Goal: Task Accomplishment & Management: Complete application form

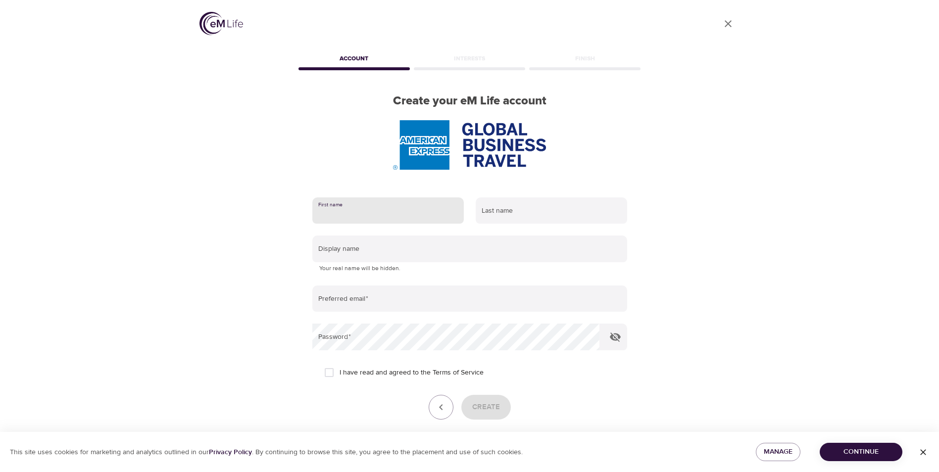
click at [363, 211] on input "text" at bounding box center [387, 210] width 151 height 27
click at [372, 145] on div at bounding box center [469, 144] width 346 height 49
click at [385, 222] on input "text" at bounding box center [387, 210] width 151 height 27
type input "[PERSON_NAME]"
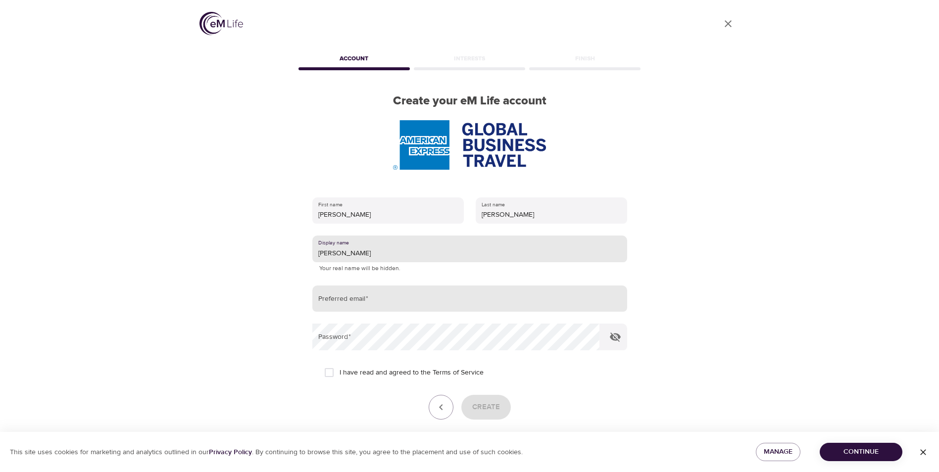
type input "[PERSON_NAME]"
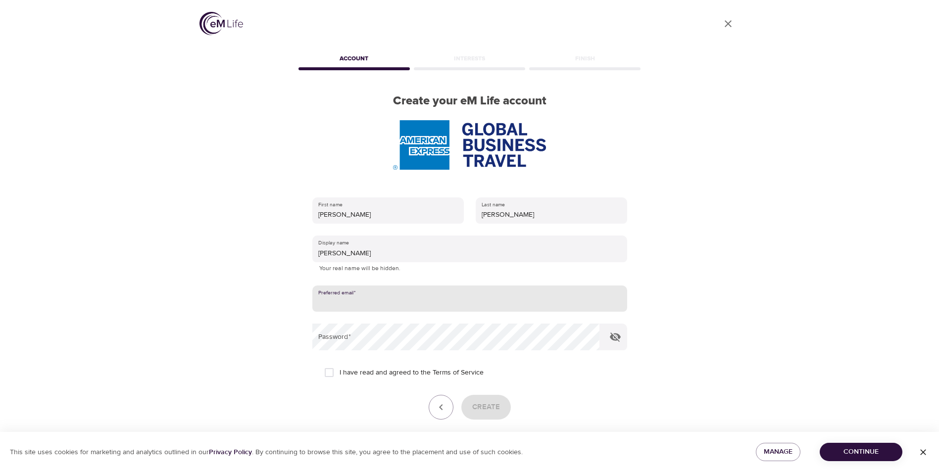
click at [436, 296] on input "email" at bounding box center [469, 299] width 315 height 27
type input "[PERSON_NAME][EMAIL_ADDRESS][PERSON_NAME][DOMAIN_NAME]"
click at [333, 375] on input "I have read and agreed to the Terms of Service" at bounding box center [329, 372] width 21 height 21
checkbox input "true"
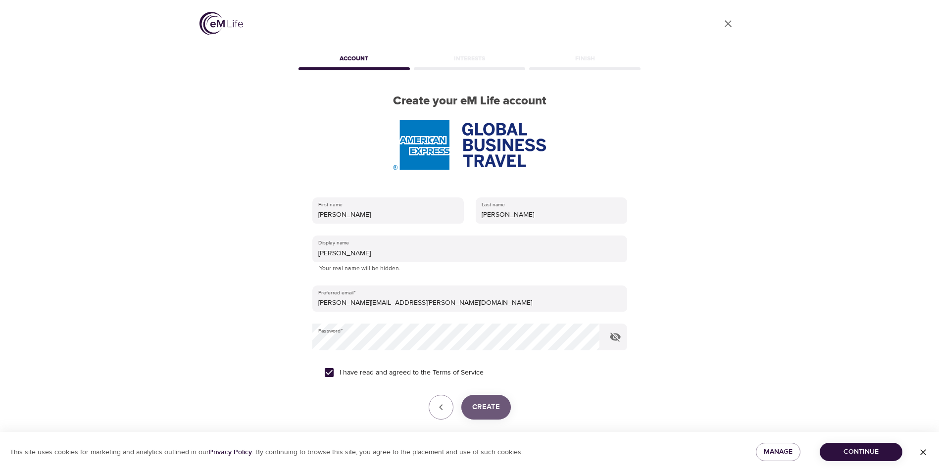
click at [480, 402] on span "Create" at bounding box center [486, 407] width 28 height 13
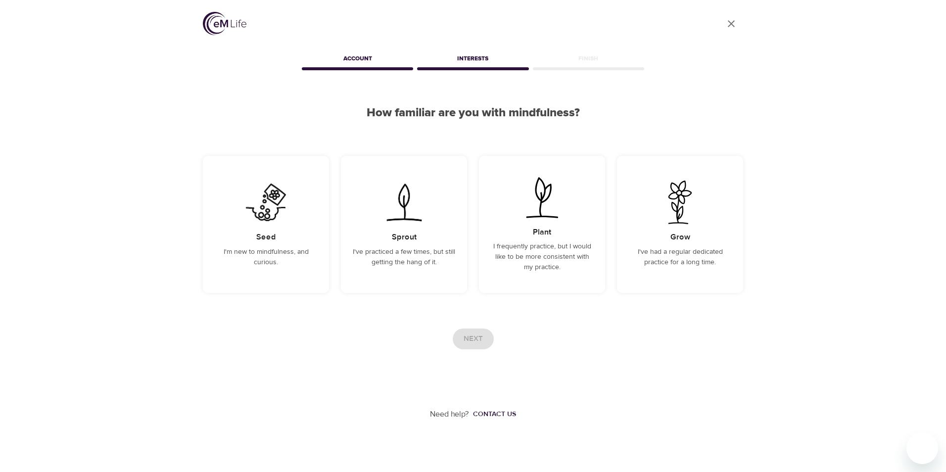
click at [712, 341] on div "Next" at bounding box center [473, 339] width 541 height 21
click at [269, 253] on p "I'm new to mindfulness, and curious." at bounding box center [266, 257] width 102 height 21
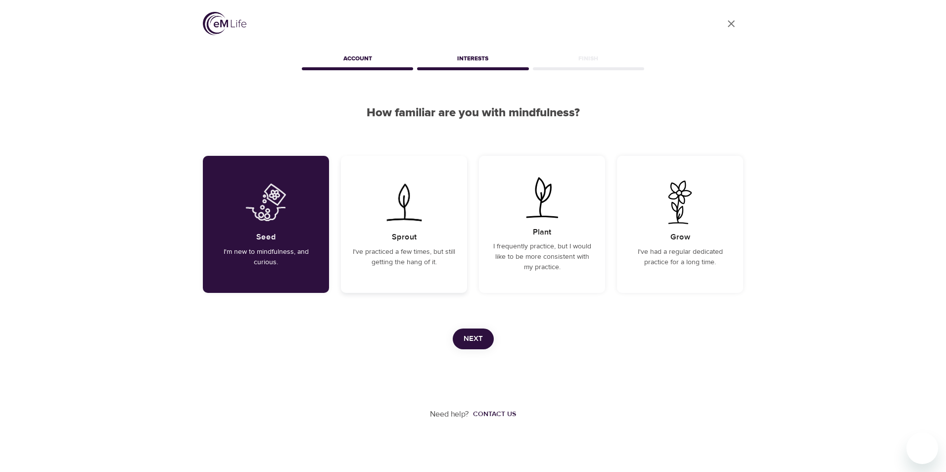
click at [400, 257] on p "I've practiced a few times, but still getting the hang of it." at bounding box center [404, 257] width 102 height 21
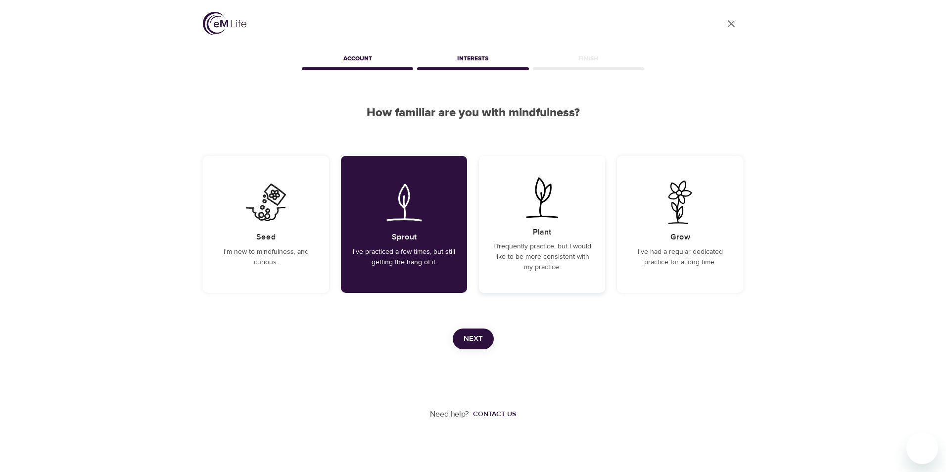
click at [541, 256] on p "I frequently practice, but I would like to be more consistent with my practice." at bounding box center [542, 257] width 102 height 31
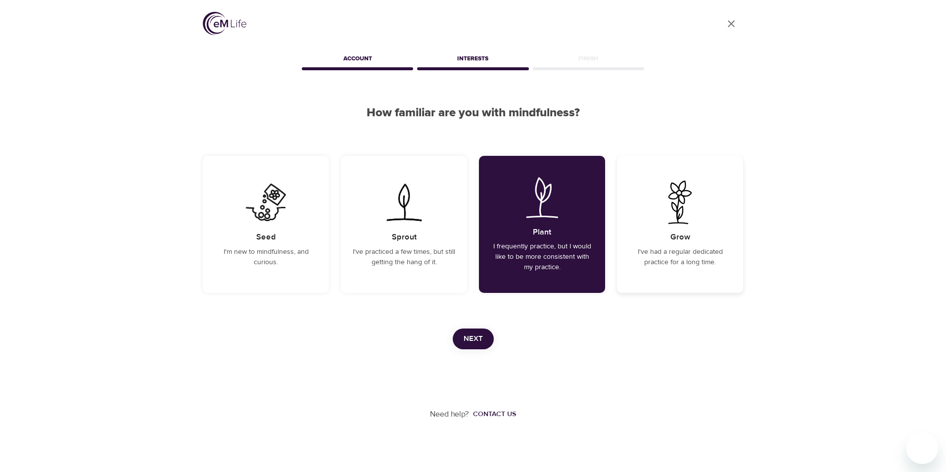
click at [690, 261] on p "I've had a regular dedicated practice for a long time." at bounding box center [680, 257] width 102 height 21
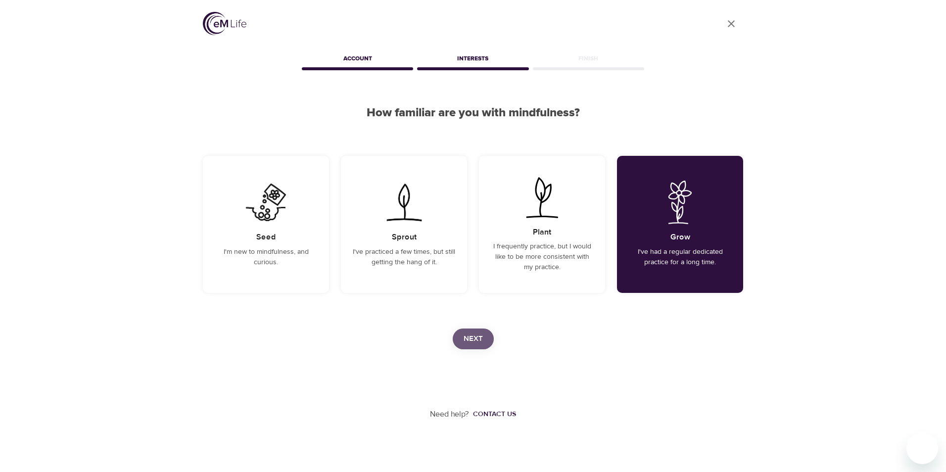
click at [478, 335] on span "Next" at bounding box center [473, 339] width 19 height 13
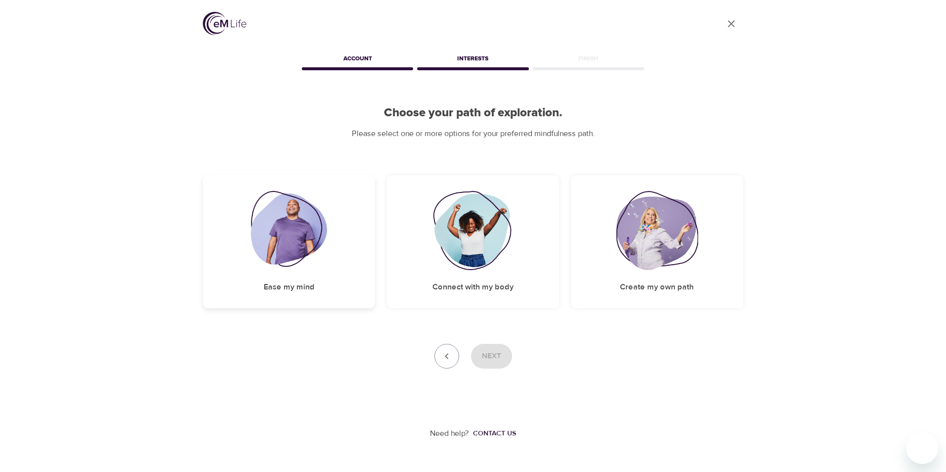
click at [296, 287] on h5 "Ease my mind" at bounding box center [289, 287] width 51 height 10
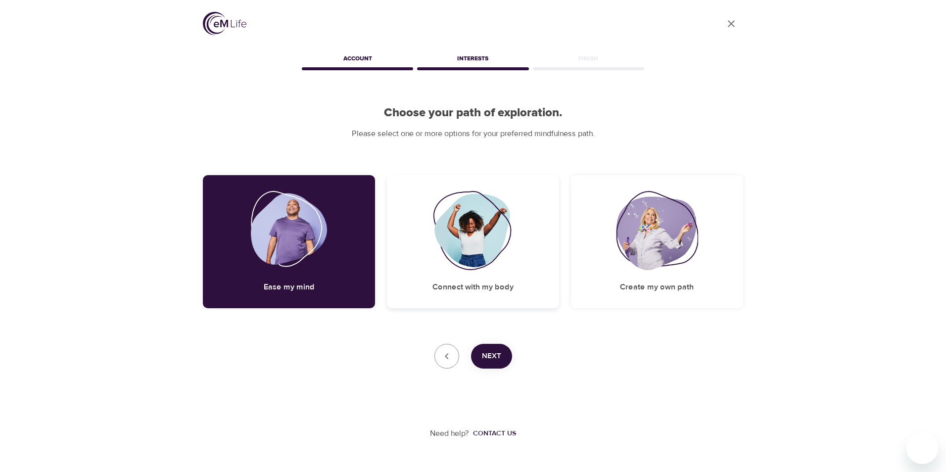
click at [495, 273] on div "Connect with my body" at bounding box center [473, 241] width 172 height 133
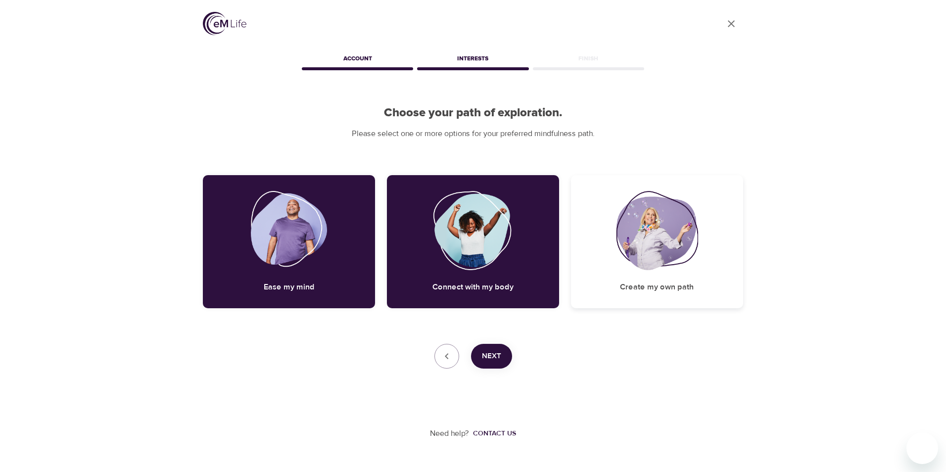
click at [663, 267] on img at bounding box center [657, 230] width 82 height 79
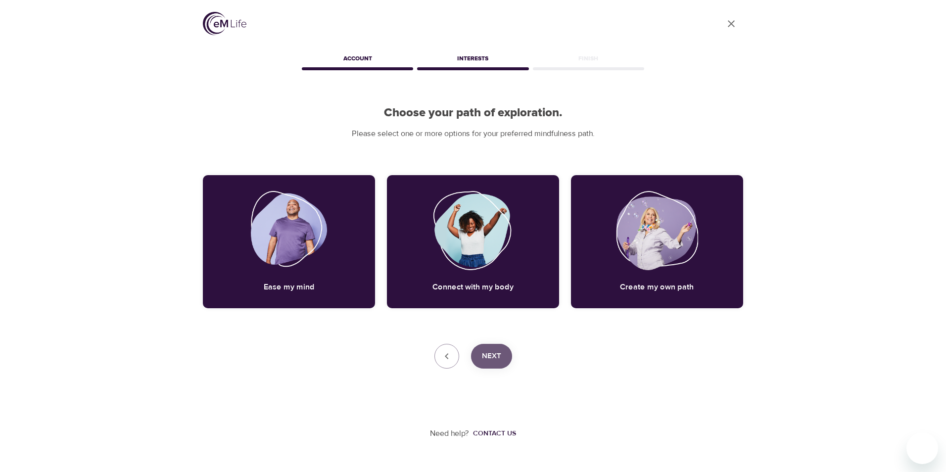
click at [502, 360] on button "Next" at bounding box center [491, 356] width 41 height 25
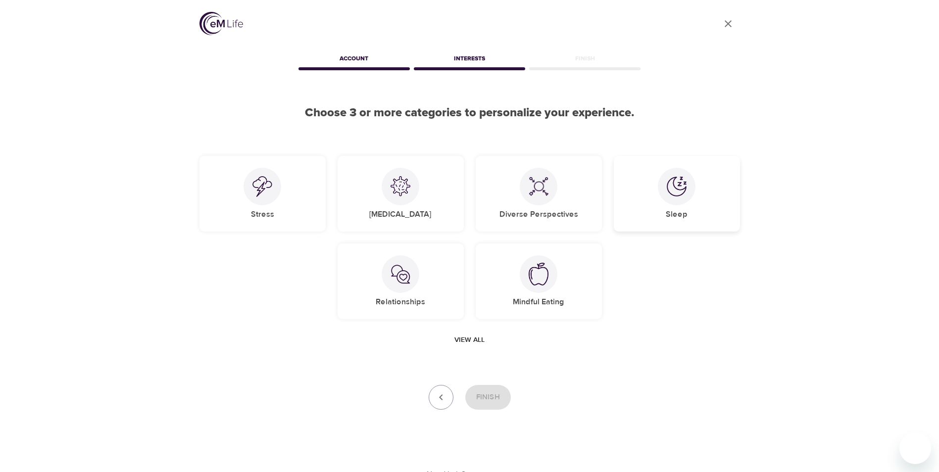
click at [669, 207] on div "Sleep" at bounding box center [677, 194] width 126 height 76
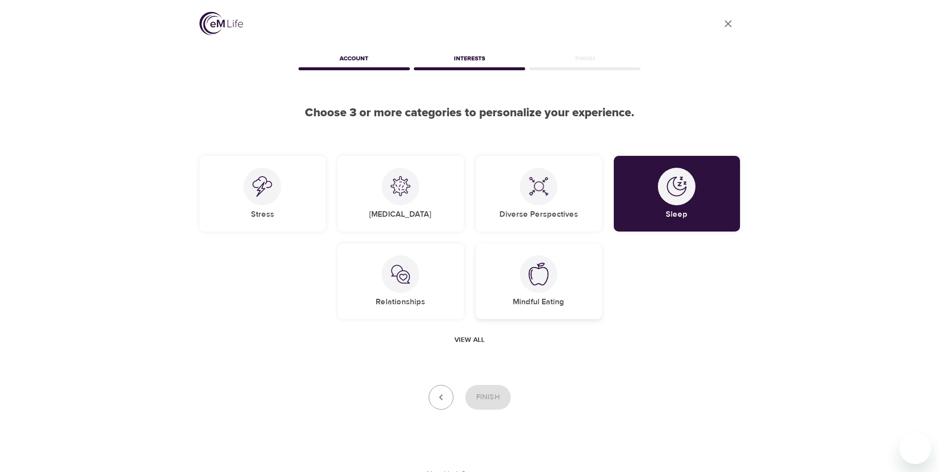
click at [542, 287] on div at bounding box center [539, 274] width 38 height 38
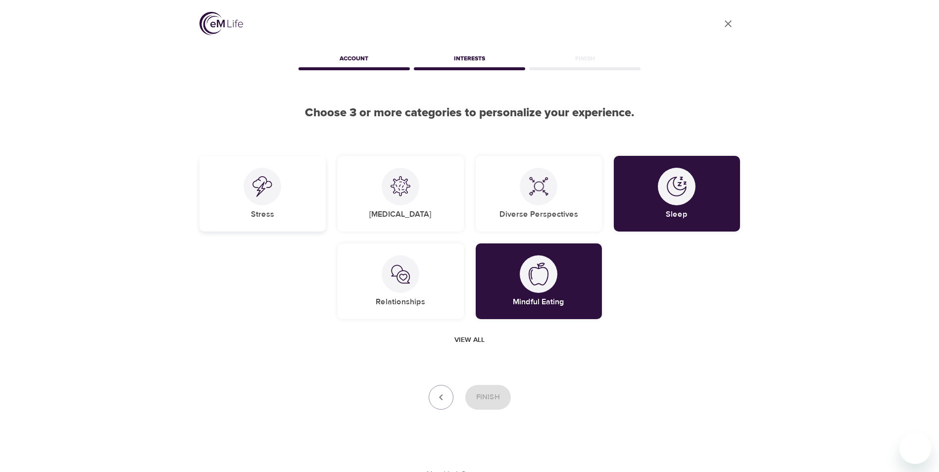
click at [262, 200] on div at bounding box center [263, 187] width 38 height 38
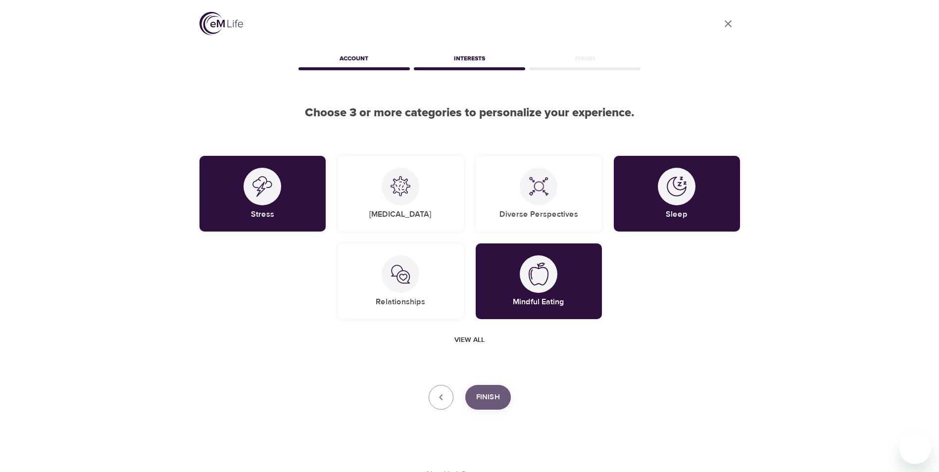
click at [500, 397] on button "Finish" at bounding box center [488, 397] width 46 height 25
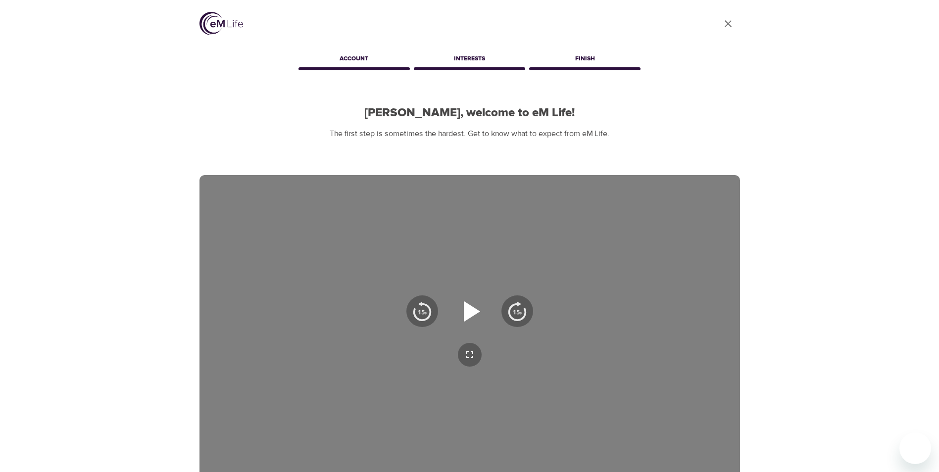
click at [467, 314] on icon "button" at bounding box center [472, 311] width 16 height 21
